Goal: Download file/media

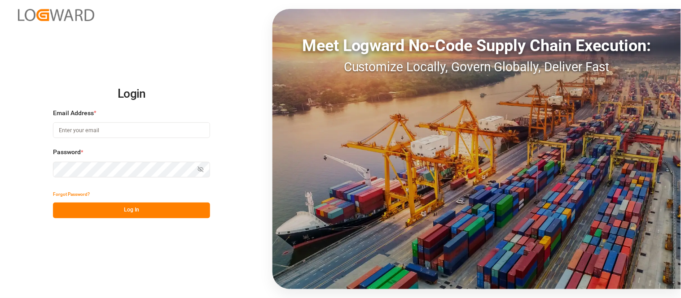
click at [148, 130] on input at bounding box center [131, 130] width 157 height 16
type input "[PERSON_NAME][DOMAIN_NAME][EMAIL_ADDRESS][DOMAIN_NAME]"
click at [199, 168] on icon "button" at bounding box center [200, 169] width 5 height 5
click at [114, 216] on button "Log In" at bounding box center [131, 211] width 157 height 16
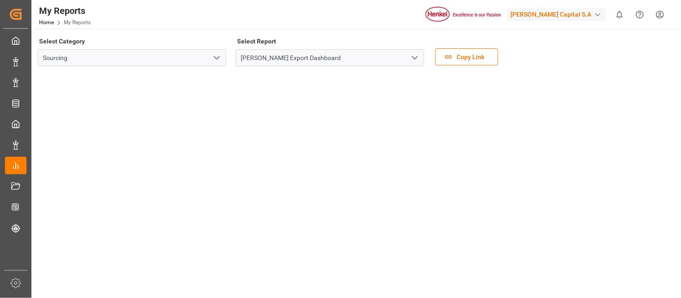
click at [597, 14] on div "button" at bounding box center [597, 14] width 9 height 9
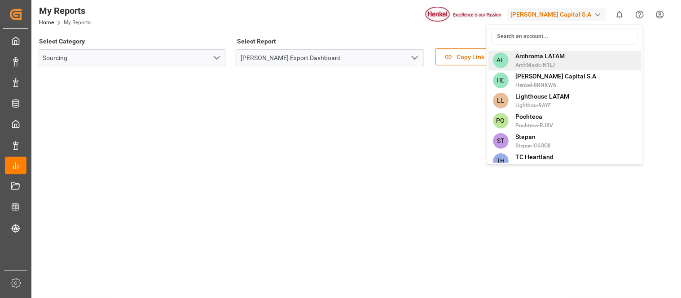
click at [555, 65] on span "ArchMexic-N1L7" at bounding box center [539, 65] width 49 height 8
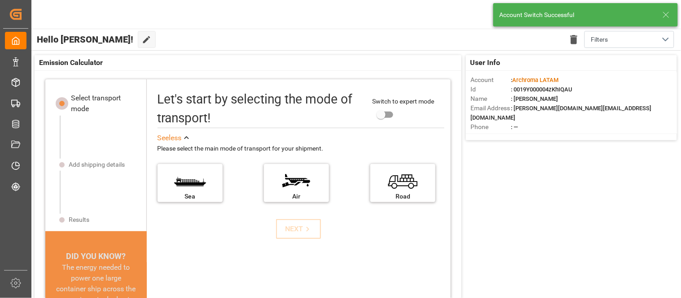
click at [664, 19] on icon at bounding box center [665, 14] width 11 height 11
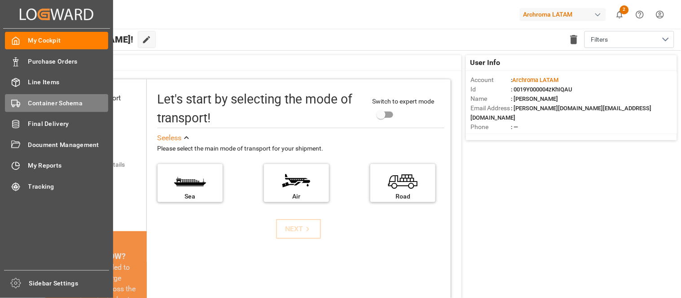
click at [38, 106] on span "Container Schema" at bounding box center [68, 103] width 80 height 9
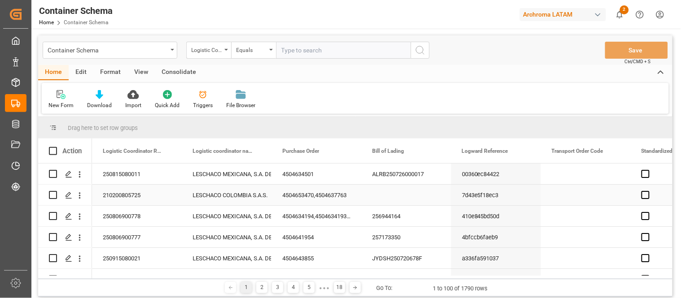
click at [396, 191] on div "Press SPACE to select this row." at bounding box center [406, 195] width 90 height 21
click at [219, 171] on div "LESCHACO MEXICANA, S.A. DE C.V." at bounding box center [226, 174] width 68 height 21
click at [102, 102] on div "Download" at bounding box center [99, 105] width 25 height 8
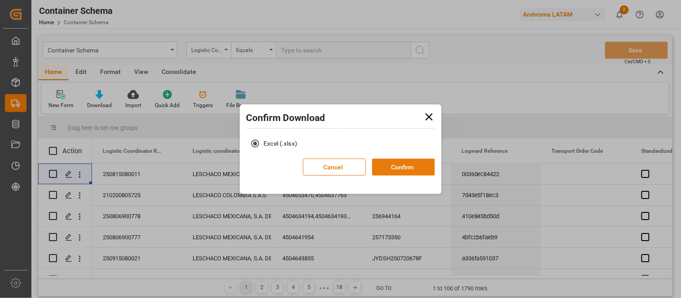
click at [411, 163] on button "Confirm" at bounding box center [403, 167] width 63 height 17
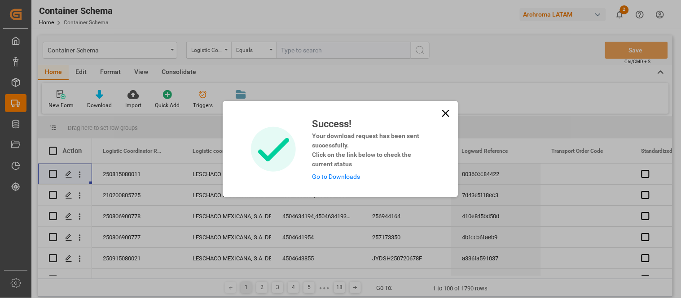
click at [624, 10] on div "Success! Your download request has been sent successfully. Click on the link be…" at bounding box center [340, 149] width 681 height 298
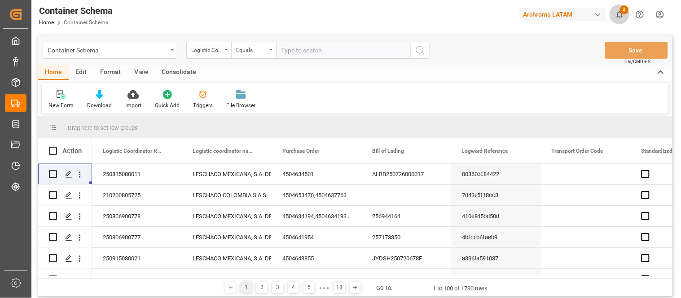
click at [624, 10] on span "2" at bounding box center [624, 9] width 9 height 9
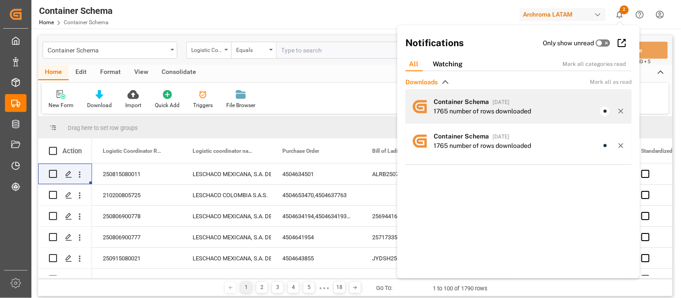
click at [489, 112] on div "1765 number of rows downloaded" at bounding box center [481, 111] width 97 height 9
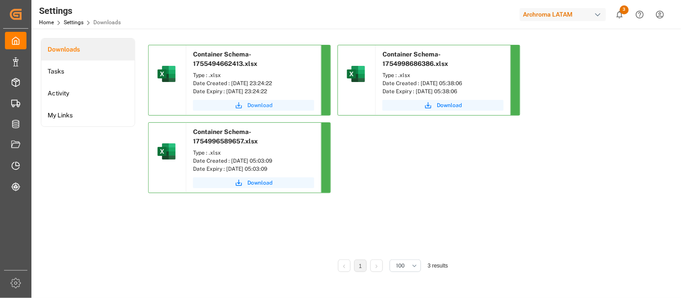
click at [248, 106] on span "Download" at bounding box center [259, 105] width 25 height 8
click at [624, 13] on span "3" at bounding box center [624, 9] width 9 height 9
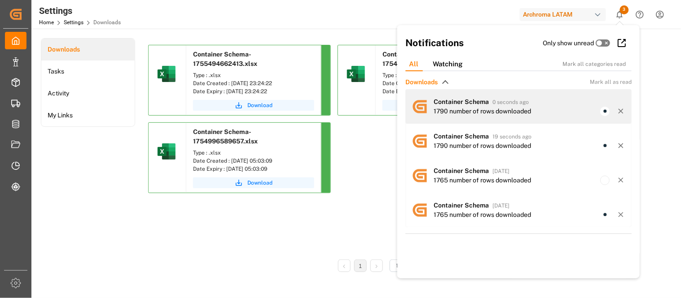
click at [481, 108] on div "1790 number of rows downloaded" at bounding box center [481, 111] width 97 height 9
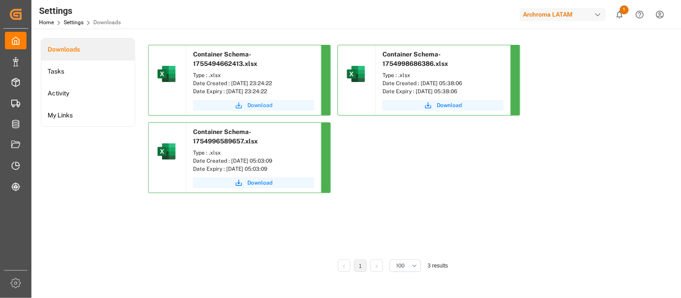
click at [255, 104] on span "Download" at bounding box center [259, 105] width 25 height 8
